Goal: Check status: Check status

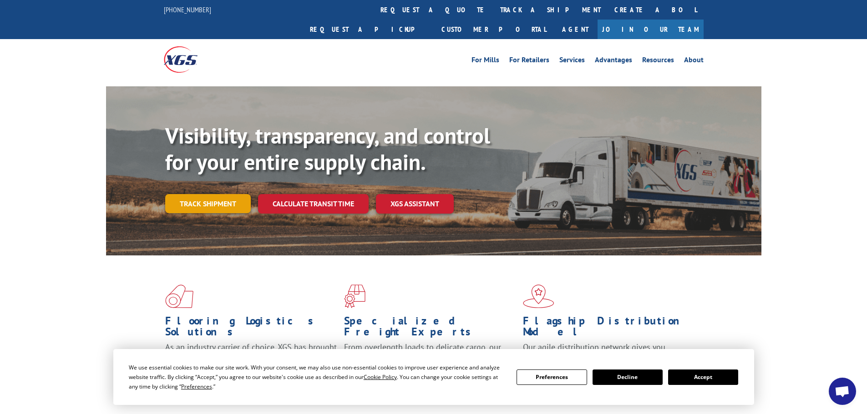
click at [203, 194] on link "Track shipment" at bounding box center [208, 203] width 86 height 19
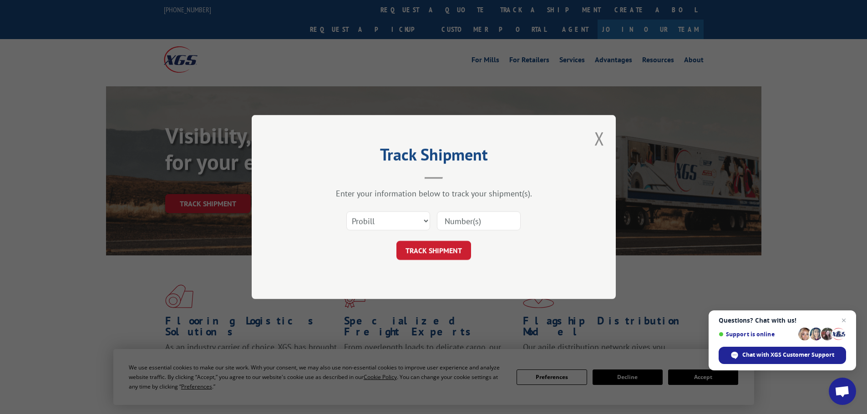
click at [453, 221] on input at bounding box center [479, 221] width 84 height 19
paste input "17323156"
type input "17323156"
click at [440, 251] on button "TRACK SHIPMENT" at bounding box center [433, 250] width 75 height 19
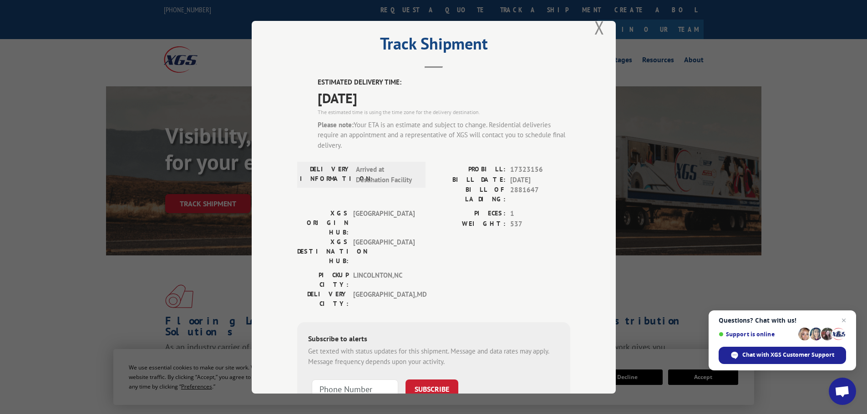
scroll to position [16, 0]
click at [796, 64] on div "Track Shipment ESTIMATED DELIVERY TIME: [DATE] The estimated time is using the …" at bounding box center [433, 207] width 867 height 414
click at [594, 26] on button "Close modal" at bounding box center [599, 28] width 10 height 24
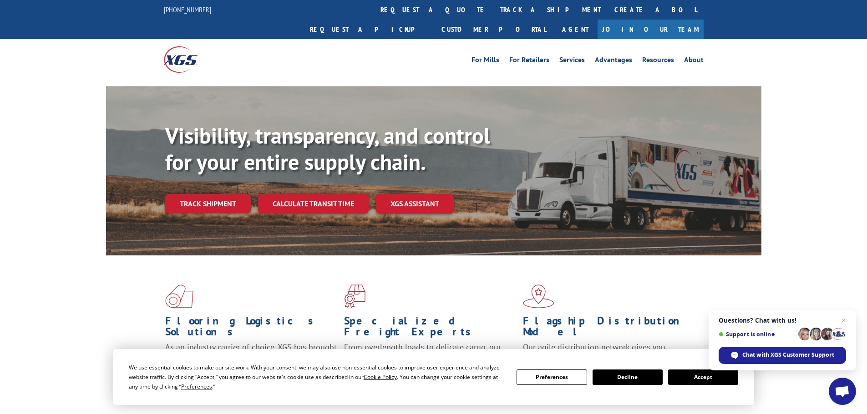
click at [699, 376] on button "Accept" at bounding box center [703, 377] width 70 height 15
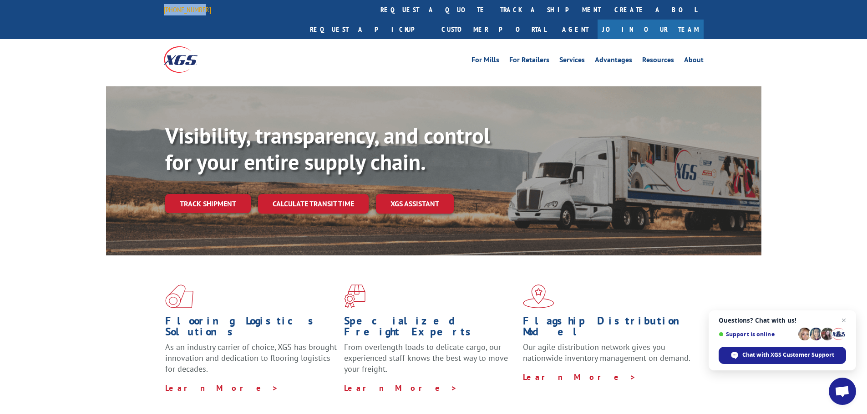
drag, startPoint x: 204, startPoint y: 8, endPoint x: 163, endPoint y: 8, distance: 40.9
click at [164, 8] on div "[PHONE_NUMBER]" at bounding box center [193, 9] width 58 height 11
copy link "[PHONE_NUMBER]"
click at [208, 194] on link "Track shipment" at bounding box center [208, 203] width 86 height 19
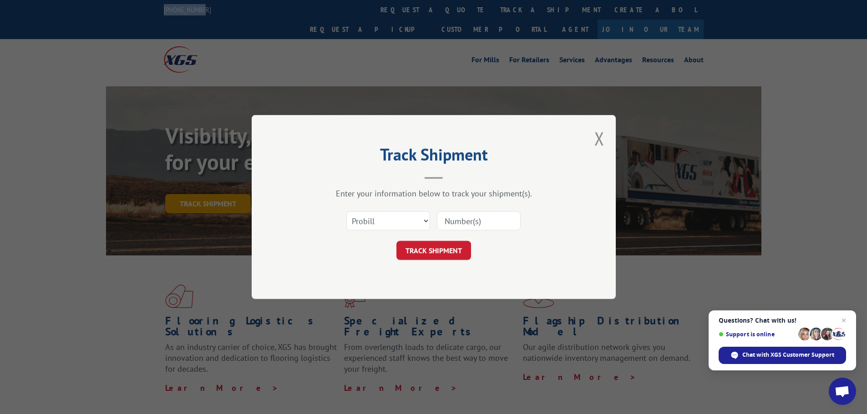
scroll to position [0, 0]
